Goal: Task Accomplishment & Management: Manage account settings

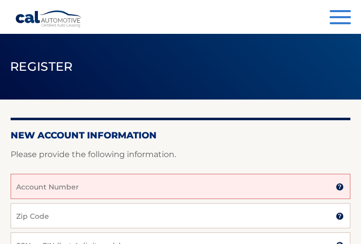
click at [157, 192] on input "Account Number" at bounding box center [181, 186] width 340 height 25
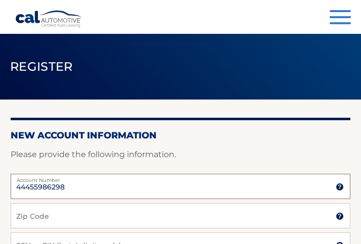
type input "44455986298"
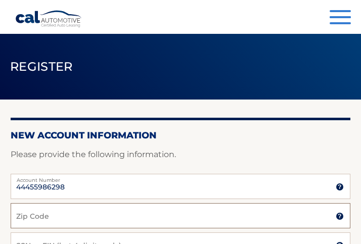
click at [140, 217] on input "Zip Code" at bounding box center [181, 215] width 340 height 25
type input "07866"
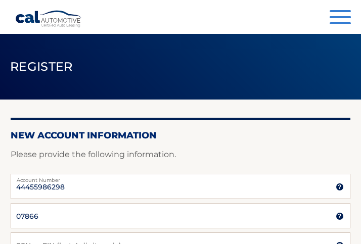
type input "Gregsundel@gmail.com"
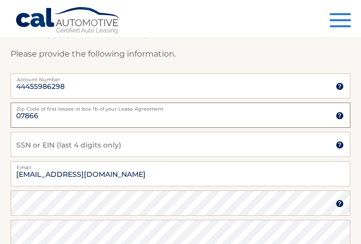
scroll to position [101, 0]
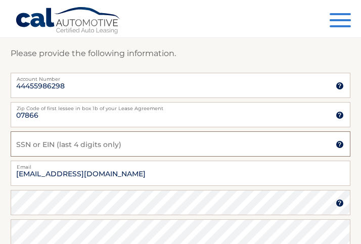
click at [68, 140] on input "SSN or EIN (last 4 digits only)" at bounding box center [181, 144] width 340 height 25
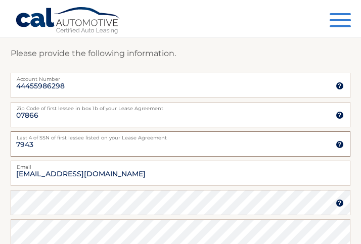
type input "7943"
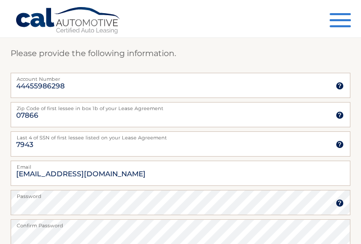
scroll to position [240, 0]
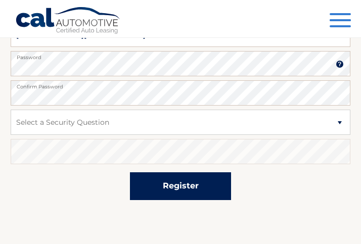
click at [213, 182] on button "Register" at bounding box center [180, 187] width 101 height 28
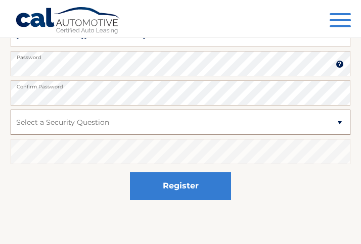
click at [321, 120] on select "Select a Security Question What was the name of your elementary school? What is…" at bounding box center [181, 122] width 340 height 25
select select "5"
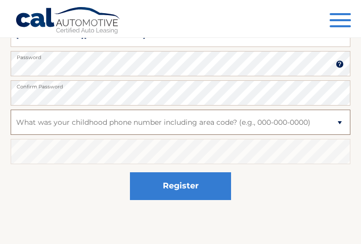
click at [11, 110] on select "Select a Security Question What was the name of your elementary school? What is…" at bounding box center [181, 122] width 340 height 25
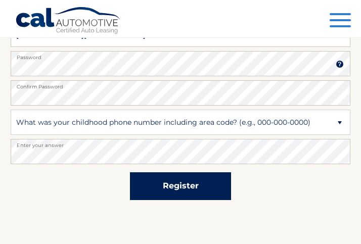
click at [149, 188] on button "Register" at bounding box center [180, 187] width 101 height 28
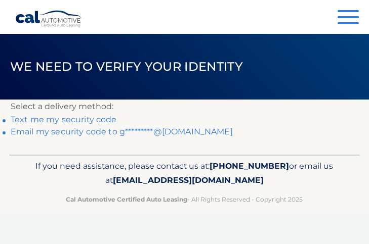
click at [98, 118] on link "Text me my security code" at bounding box center [64, 120] width 106 height 10
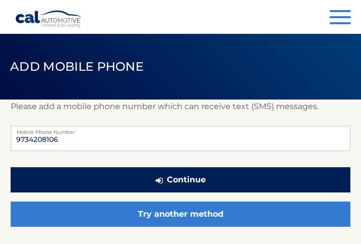
click at [260, 185] on button "Continue" at bounding box center [181, 179] width 340 height 25
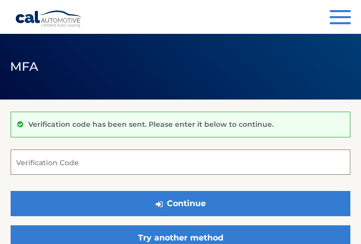
click at [226, 166] on input "Verification Code" at bounding box center [181, 162] width 340 height 25
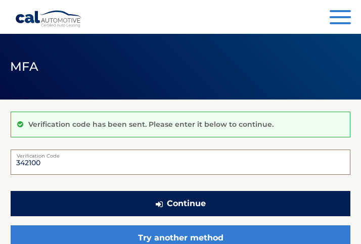
type input "342100"
click at [221, 202] on button "Continue" at bounding box center [181, 203] width 340 height 25
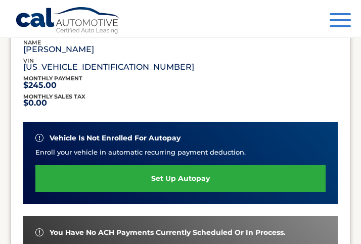
scroll to position [202, 0]
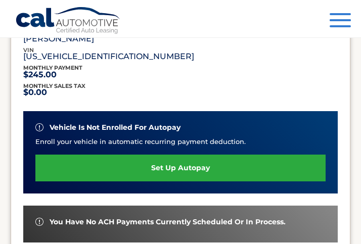
click at [174, 167] on link "set up autopay" at bounding box center [180, 168] width 290 height 27
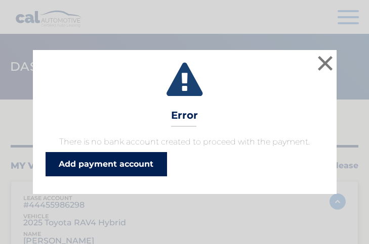
click at [137, 167] on link "Add payment account" at bounding box center [106, 164] width 121 height 24
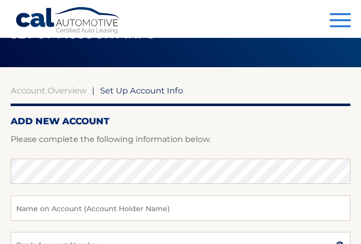
scroll to position [51, 0]
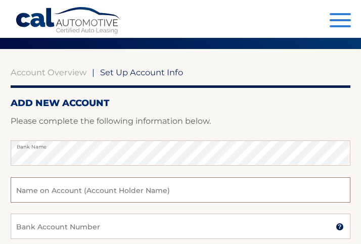
click at [167, 189] on input "text" at bounding box center [181, 190] width 340 height 25
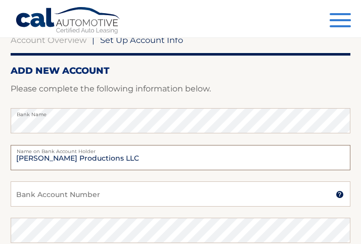
scroll to position [101, 0]
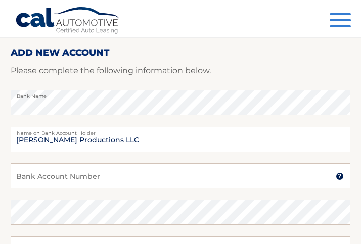
type input "Greg Sundel Productions LLC"
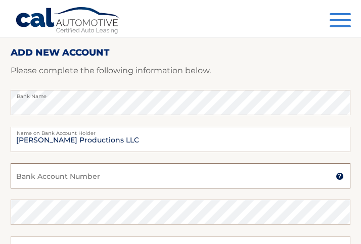
click at [164, 183] on input "Bank Account Number" at bounding box center [181, 175] width 340 height 25
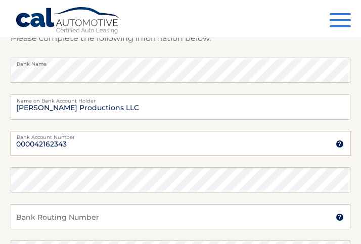
scroll to position [152, 0]
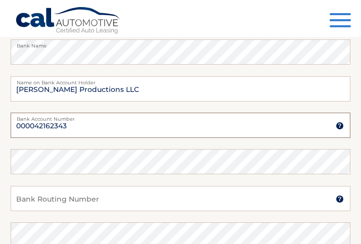
type input "000042162343"
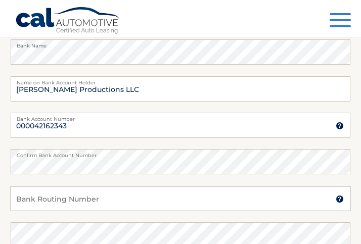
click at [153, 199] on input "Bank Routing Number" at bounding box center [181, 198] width 340 height 25
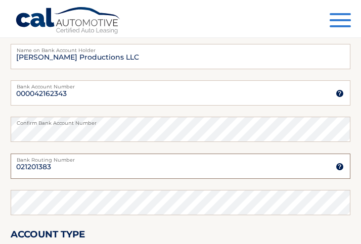
scroll to position [202, 0]
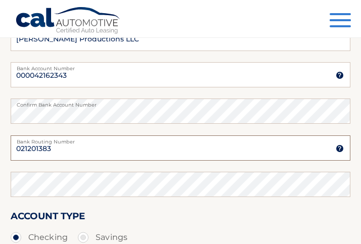
type input "021201383"
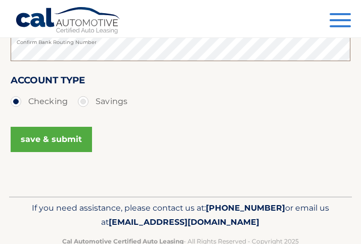
scroll to position [350, 0]
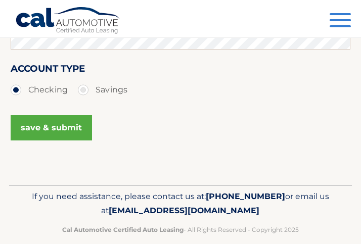
click at [79, 132] on button "save & submit" at bounding box center [51, 127] width 81 height 25
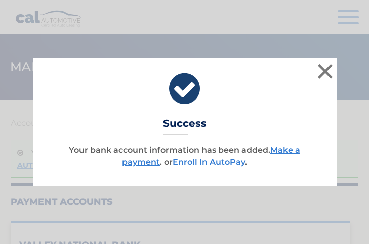
click at [222, 164] on link "Enroll In AutoPay" at bounding box center [209, 162] width 72 height 10
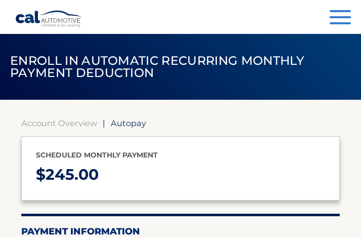
select select "YWUzYTY4YzktODkxZS00MmZkLWIwNzktMjA0MWQzYTg0ODc5"
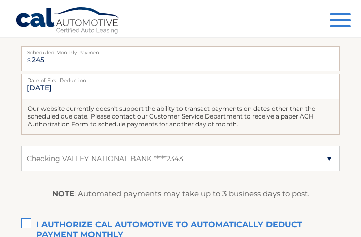
scroll to position [253, 0]
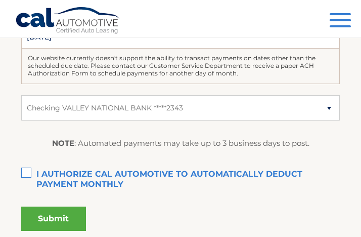
click at [29, 174] on label "I authorize cal automotive to automatically deduct payment monthly This checkbo…" at bounding box center [180, 174] width 319 height 20
click at [0, 0] on input "I authorize cal automotive to automatically deduct payment monthly This checkbo…" at bounding box center [0, 0] width 0 height 0
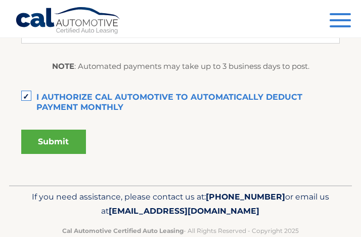
scroll to position [338, 0]
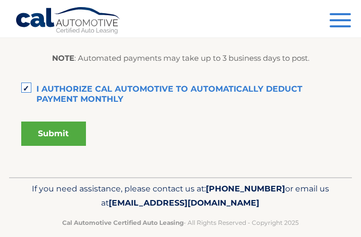
click at [57, 141] on button "Submit" at bounding box center [53, 133] width 65 height 24
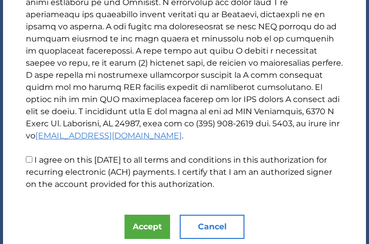
scroll to position [392, 0]
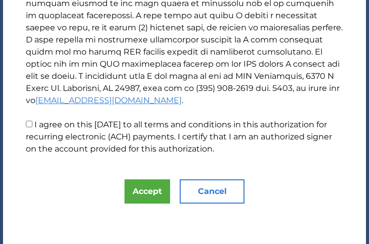
click at [29, 122] on input "I agree on this 09/03/2025 to all terms and conditions in this authorization fo…" at bounding box center [29, 124] width 7 height 7
checkbox input "true"
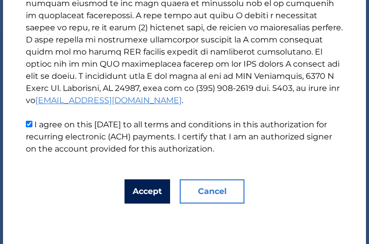
click at [126, 192] on button "Accept" at bounding box center [147, 192] width 46 height 24
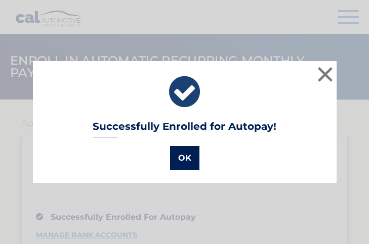
click at [182, 160] on button "OK" at bounding box center [184, 158] width 29 height 24
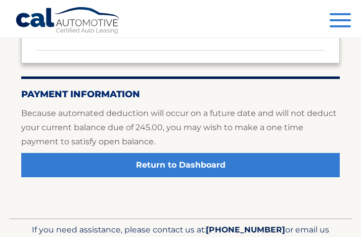
scroll to position [243, 0]
